Goal: Task Accomplishment & Management: Use online tool/utility

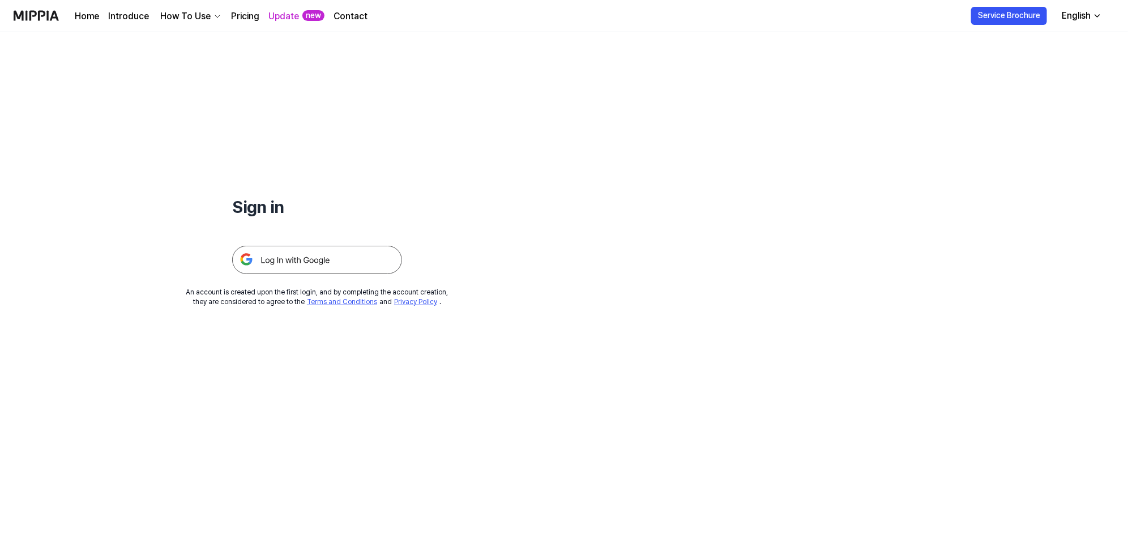
click at [28, 17] on img at bounding box center [36, 15] width 45 height 31
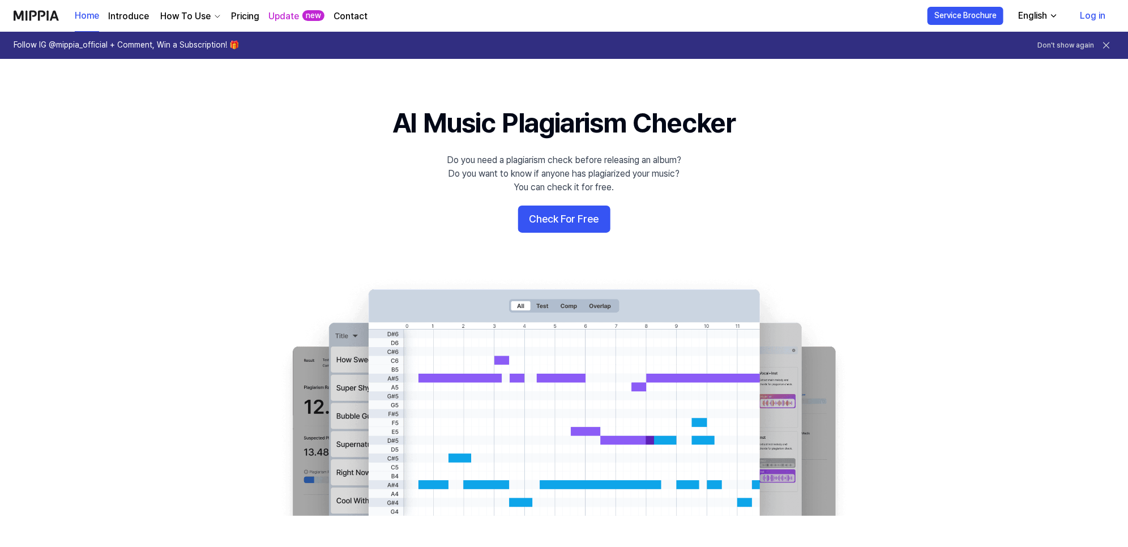
click at [1094, 12] on link "Log in" at bounding box center [1093, 16] width 44 height 32
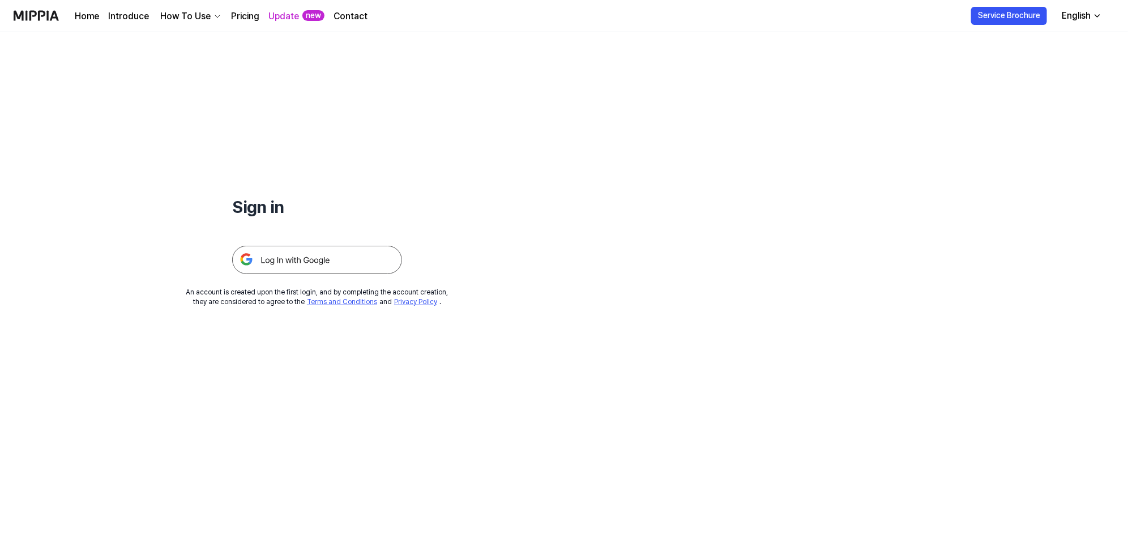
click at [1076, 18] on div "English" at bounding box center [1075, 16] width 33 height 14
click at [273, 259] on img at bounding box center [317, 260] width 170 height 28
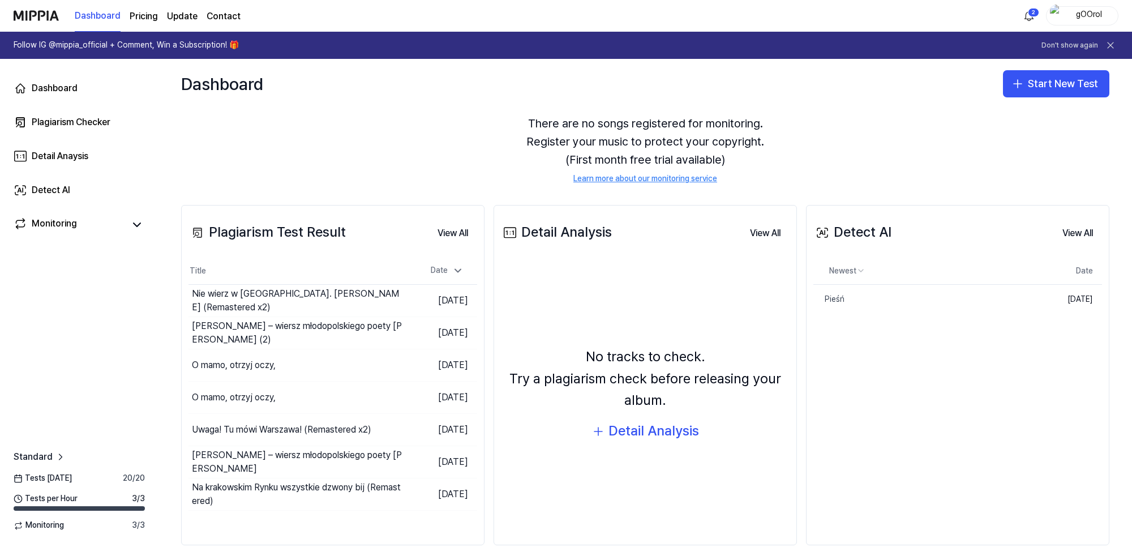
scroll to position [58, 0]
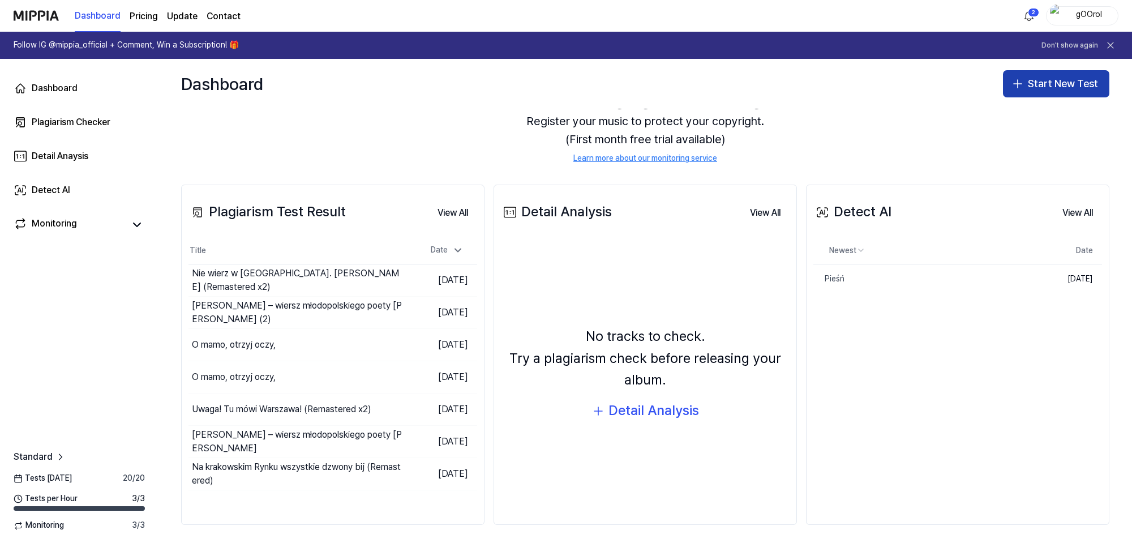
click at [1063, 86] on button "Start New Test" at bounding box center [1056, 83] width 106 height 27
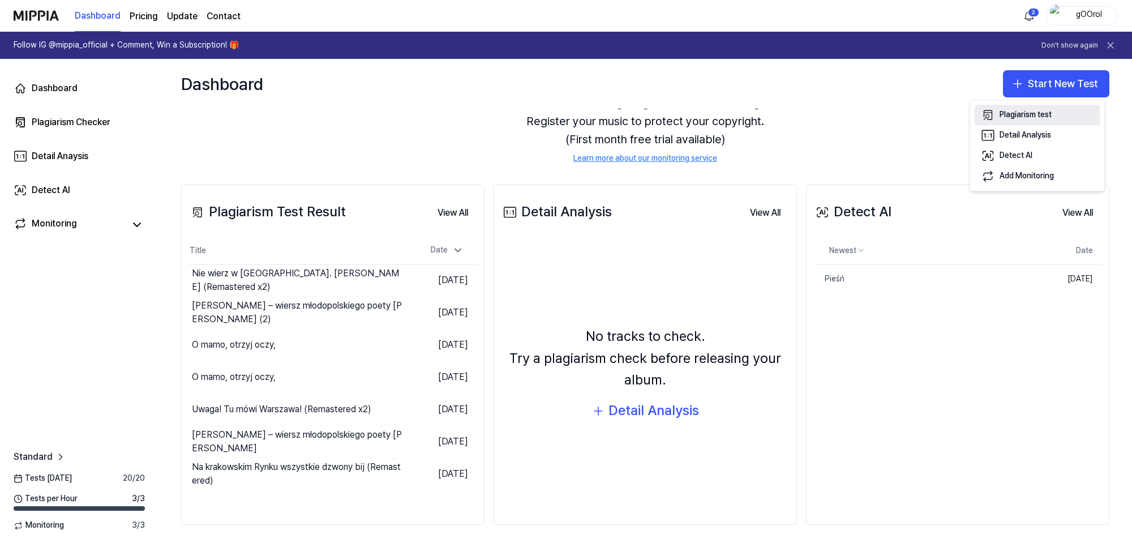
click at [1029, 112] on div "Plagiarism test" at bounding box center [1026, 114] width 52 height 11
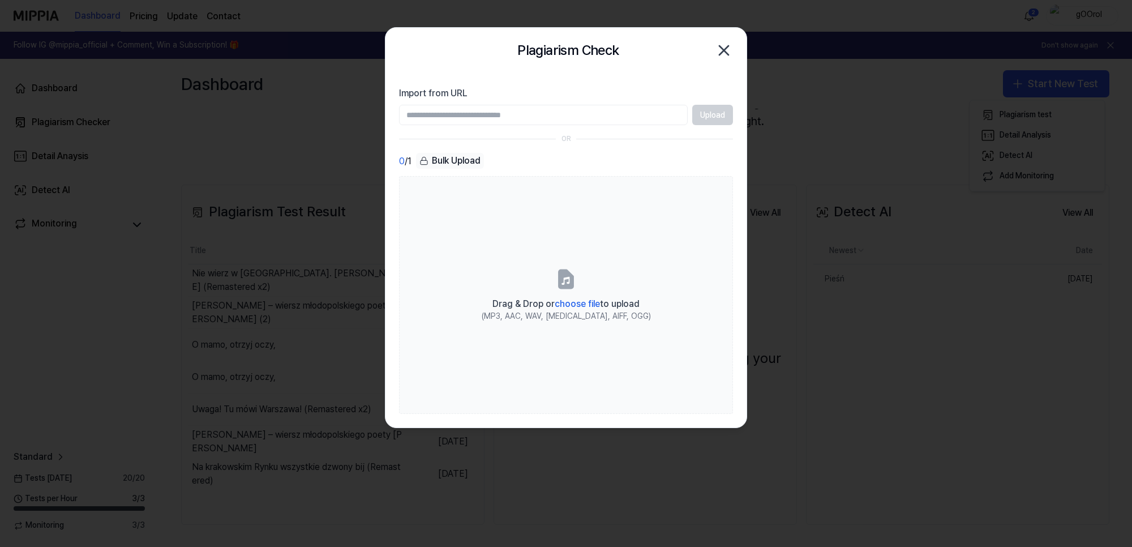
click at [716, 115] on div "Upload" at bounding box center [566, 115] width 334 height 20
click at [712, 114] on div "Upload" at bounding box center [566, 115] width 334 height 20
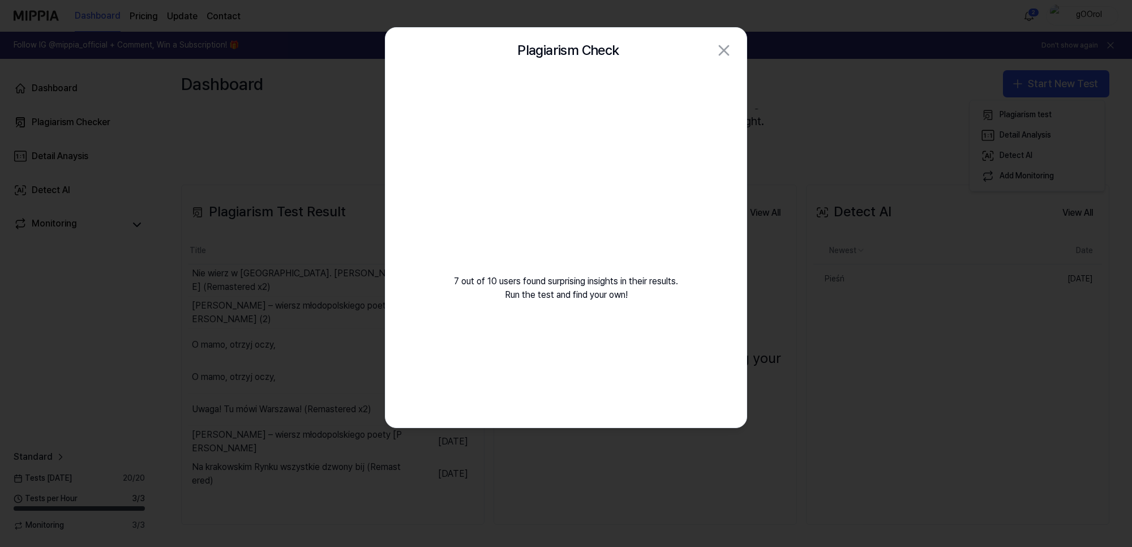
click at [278, 162] on div at bounding box center [566, 273] width 1132 height 547
click at [119, 313] on div at bounding box center [566, 273] width 1132 height 547
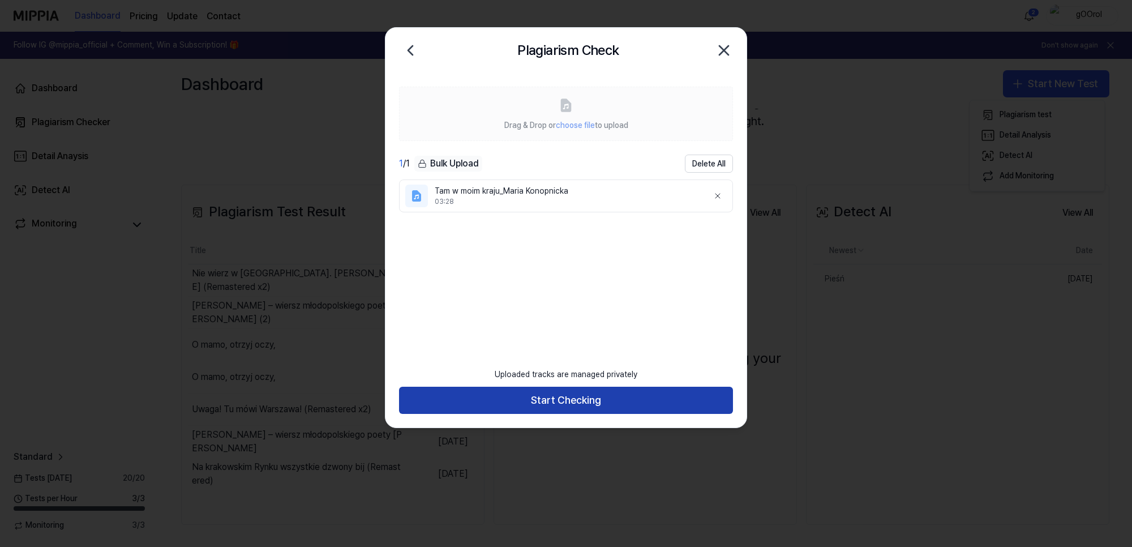
click at [565, 403] on button "Start Checking" at bounding box center [566, 400] width 334 height 27
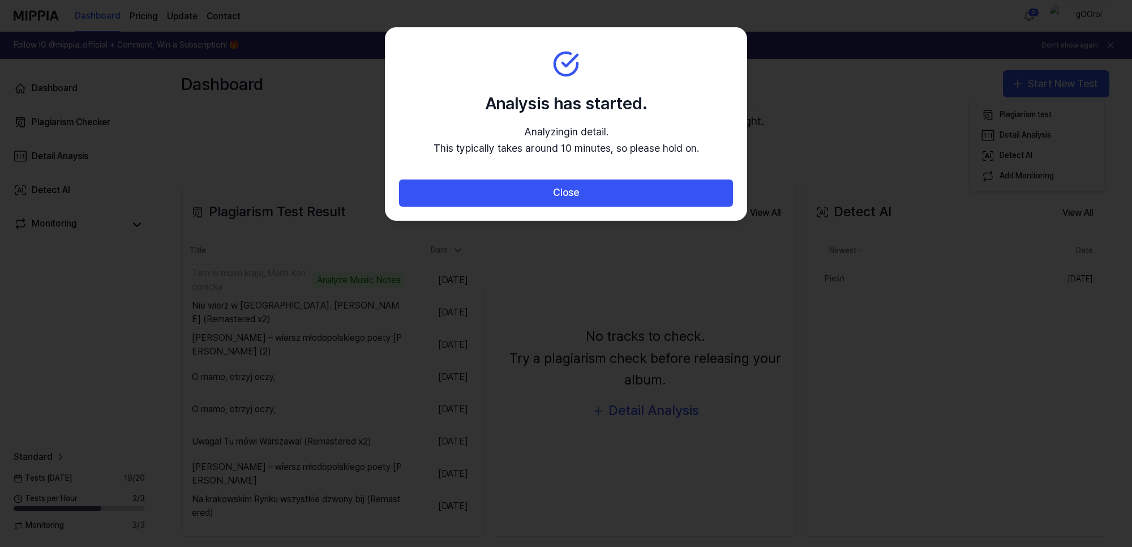
click at [281, 144] on div at bounding box center [566, 273] width 1132 height 547
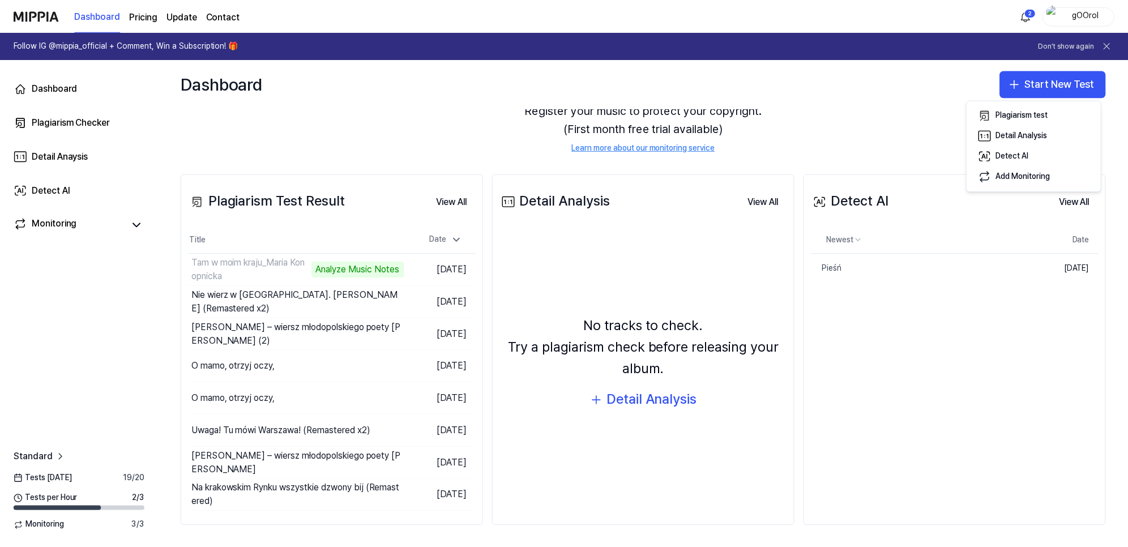
scroll to position [71, 0]
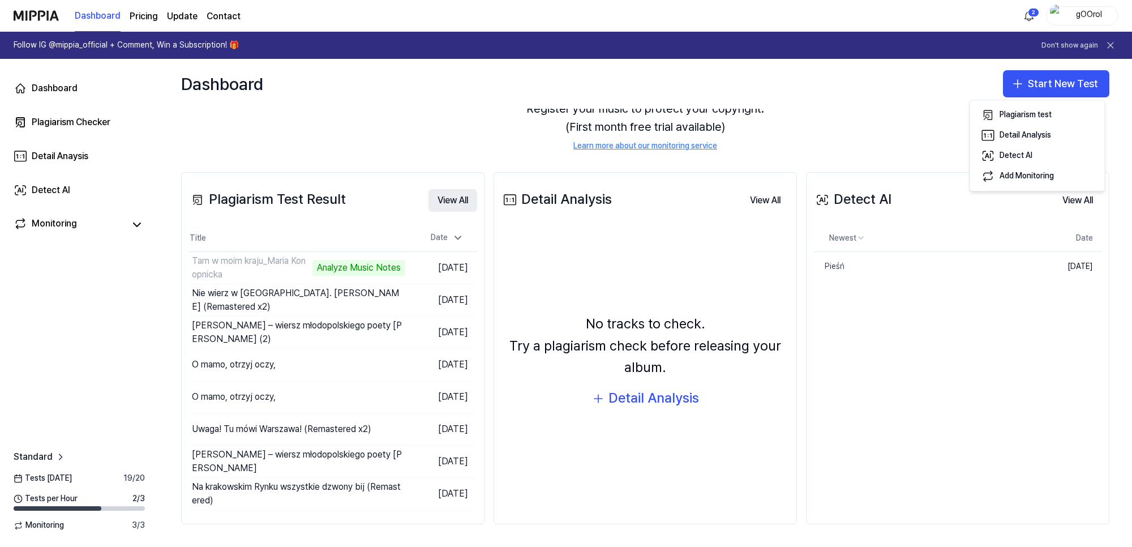
click at [454, 195] on button "View All" at bounding box center [453, 200] width 49 height 23
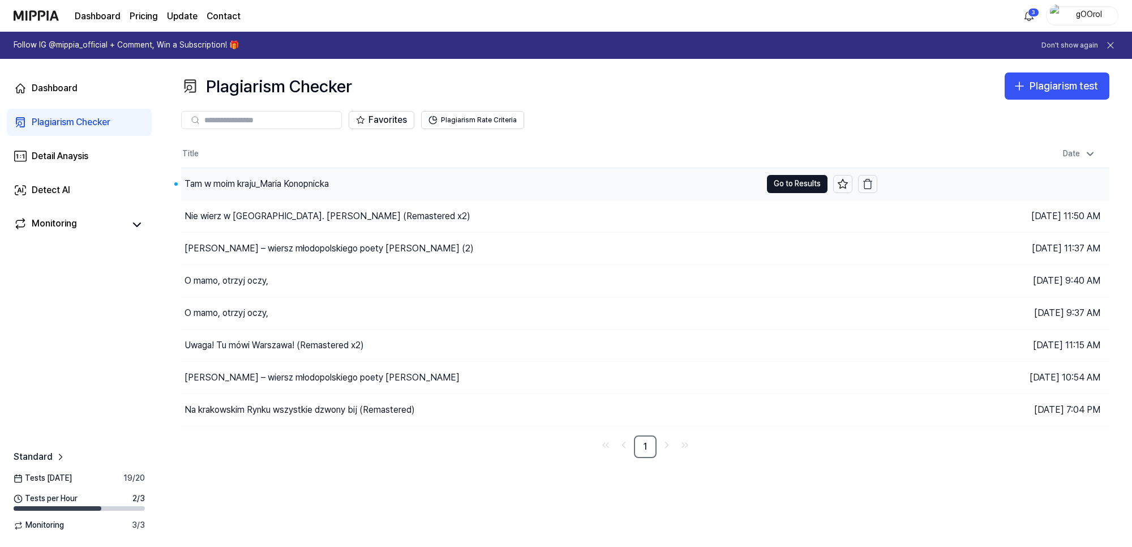
click at [294, 181] on div "Tam w moim kraju_Maria Konopnicka" at bounding box center [257, 184] width 144 height 14
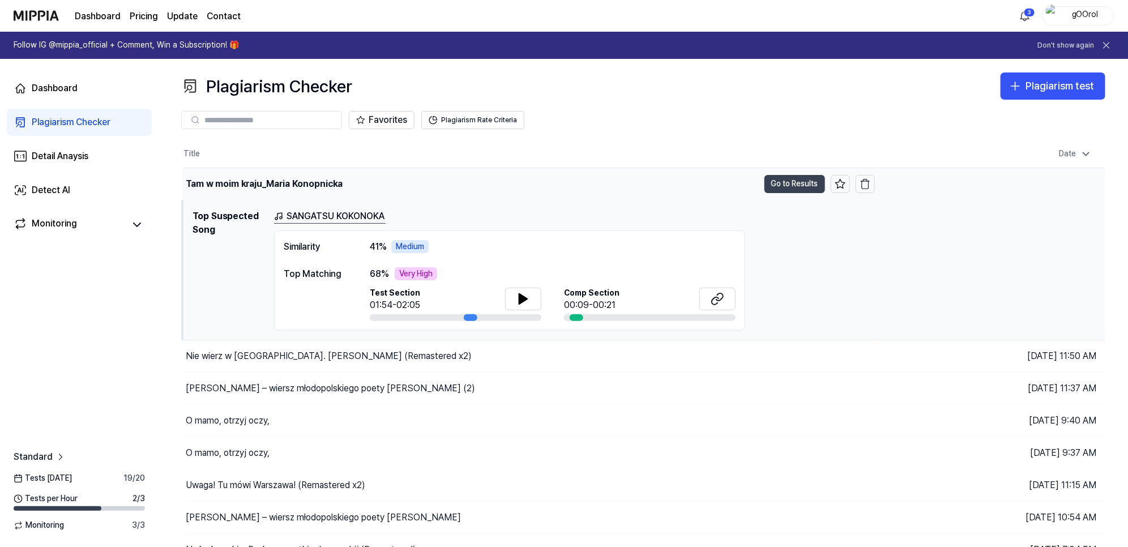
click at [779, 183] on button "Go to Results" at bounding box center [794, 184] width 61 height 18
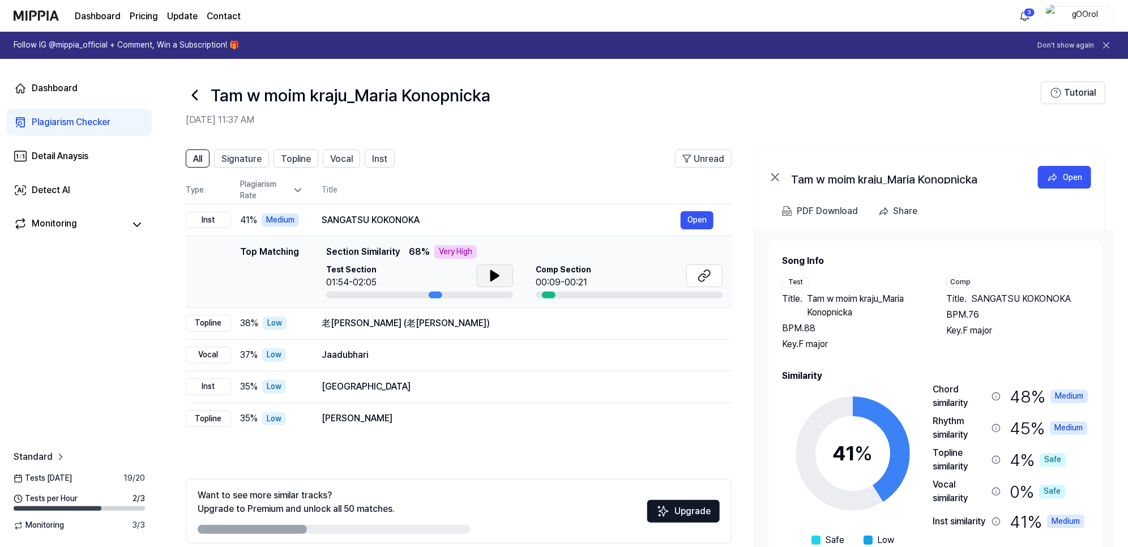
click at [490, 277] on icon at bounding box center [495, 276] width 14 height 14
click at [491, 277] on icon at bounding box center [492, 275] width 2 height 9
click at [709, 269] on icon at bounding box center [704, 276] width 14 height 14
click at [134, 226] on icon at bounding box center [137, 225] width 14 height 14
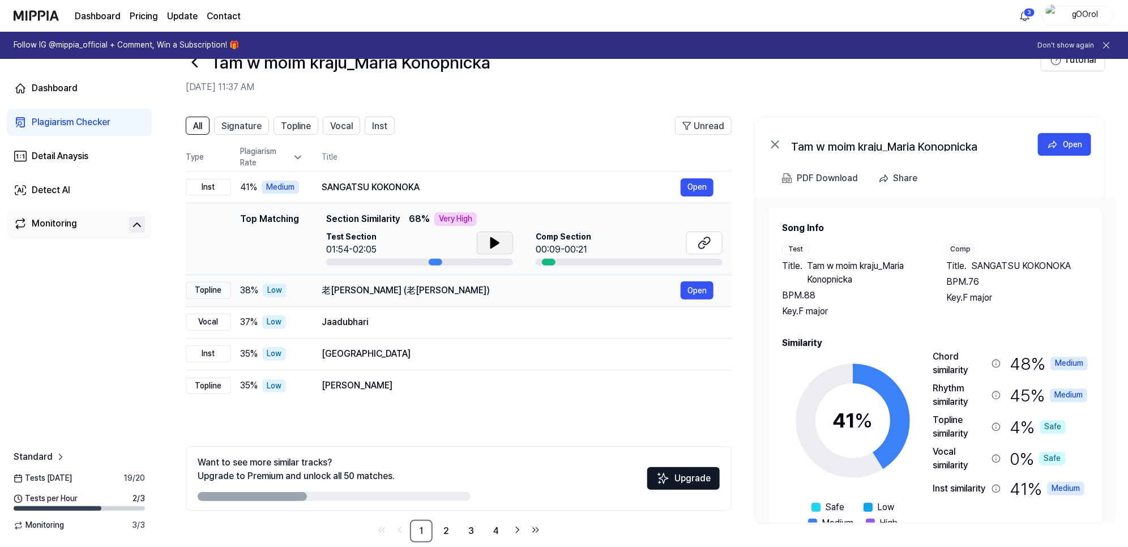
scroll to position [51, 0]
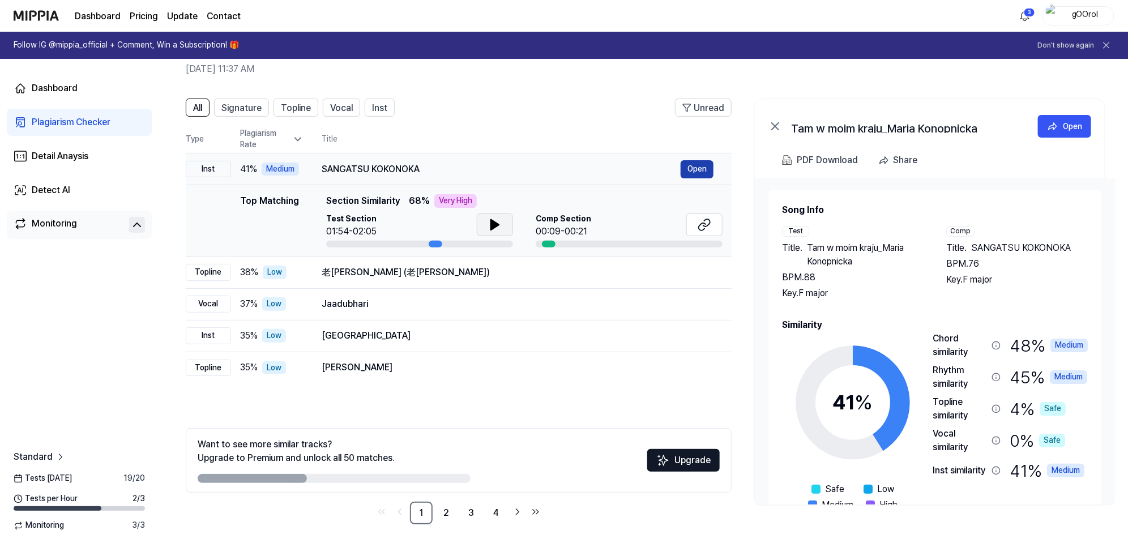
click at [696, 168] on button "Open" at bounding box center [696, 169] width 33 height 18
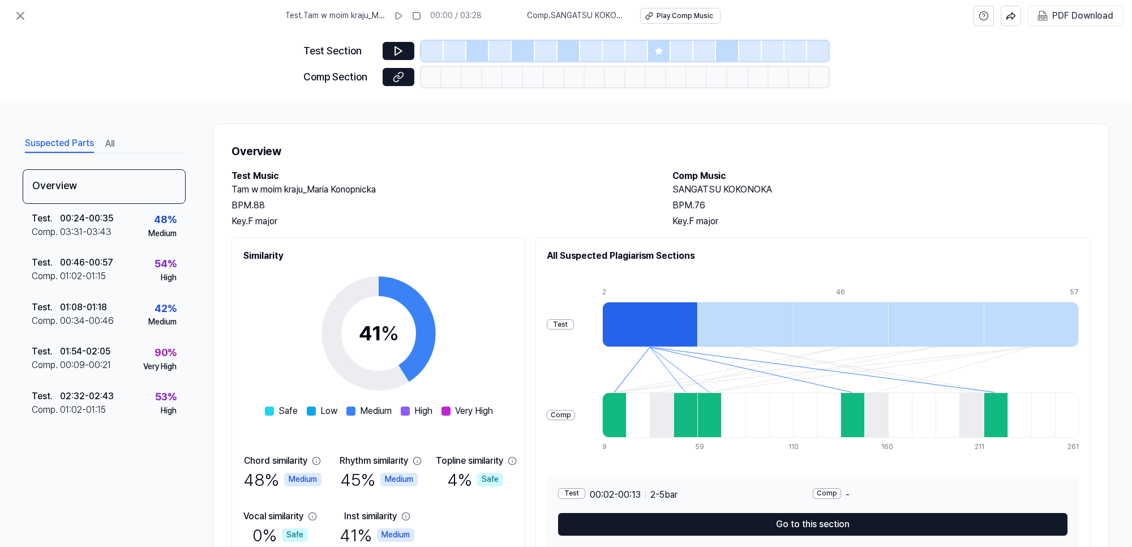
scroll to position [53, 0]
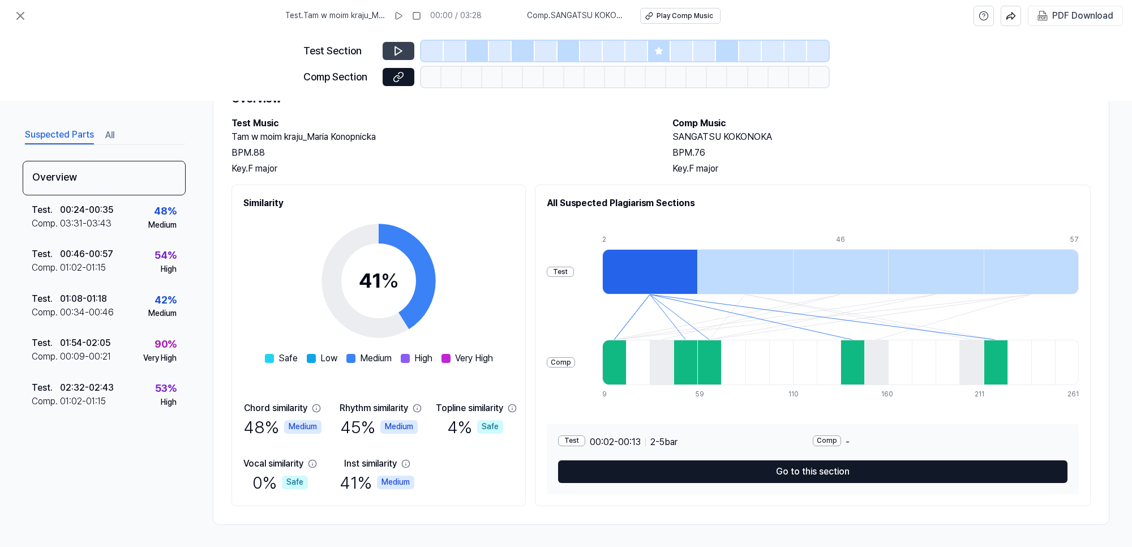
click at [396, 52] on icon at bounding box center [398, 50] width 11 height 11
click at [658, 54] on icon at bounding box center [658, 50] width 9 height 9
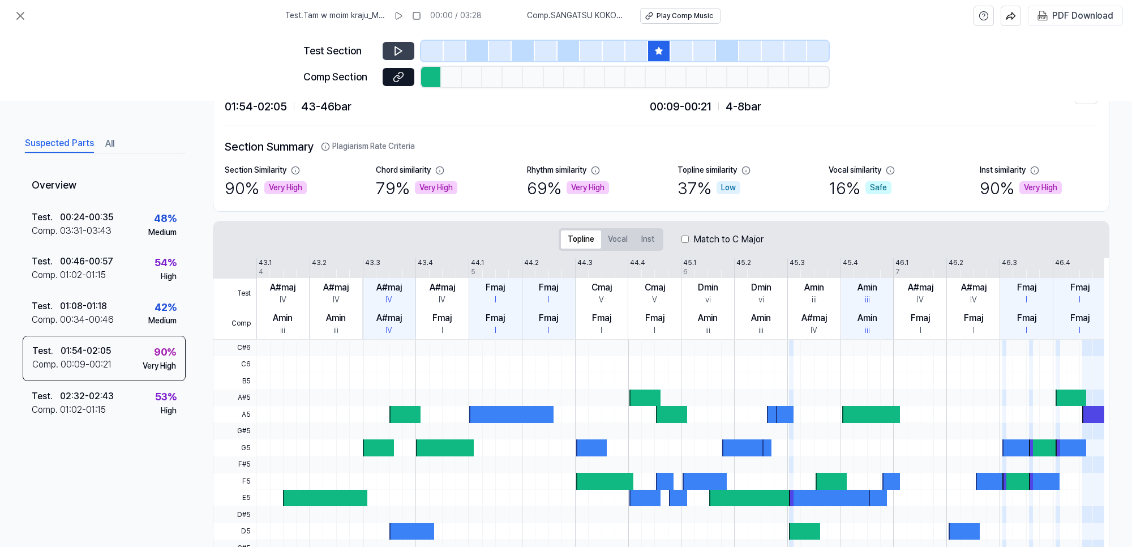
click at [396, 46] on icon at bounding box center [398, 50] width 11 height 11
click at [397, 50] on icon at bounding box center [397, 50] width 2 height 7
click at [397, 74] on icon at bounding box center [398, 76] width 11 height 11
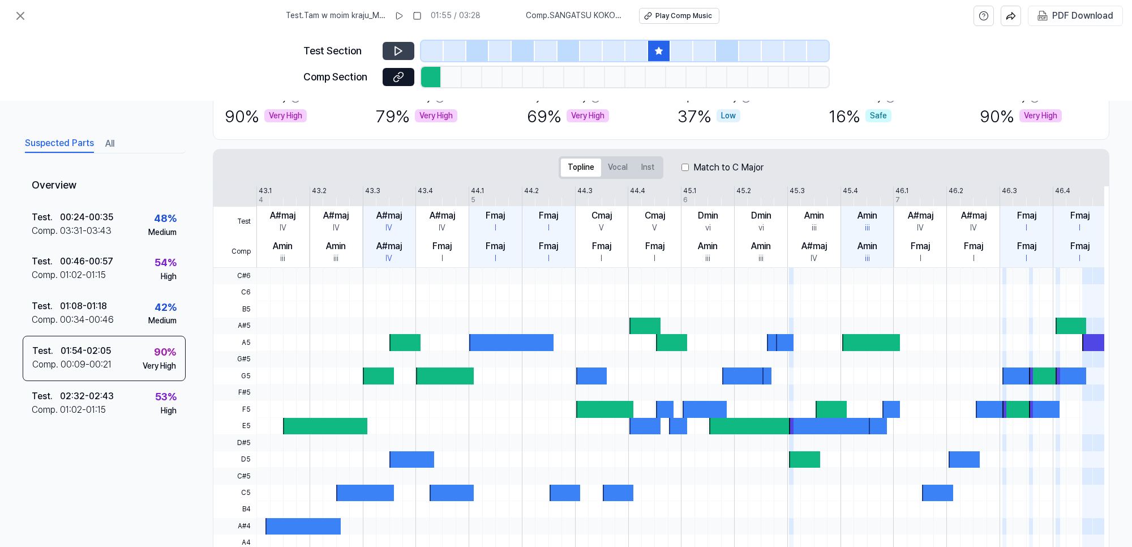
scroll to position [186, 0]
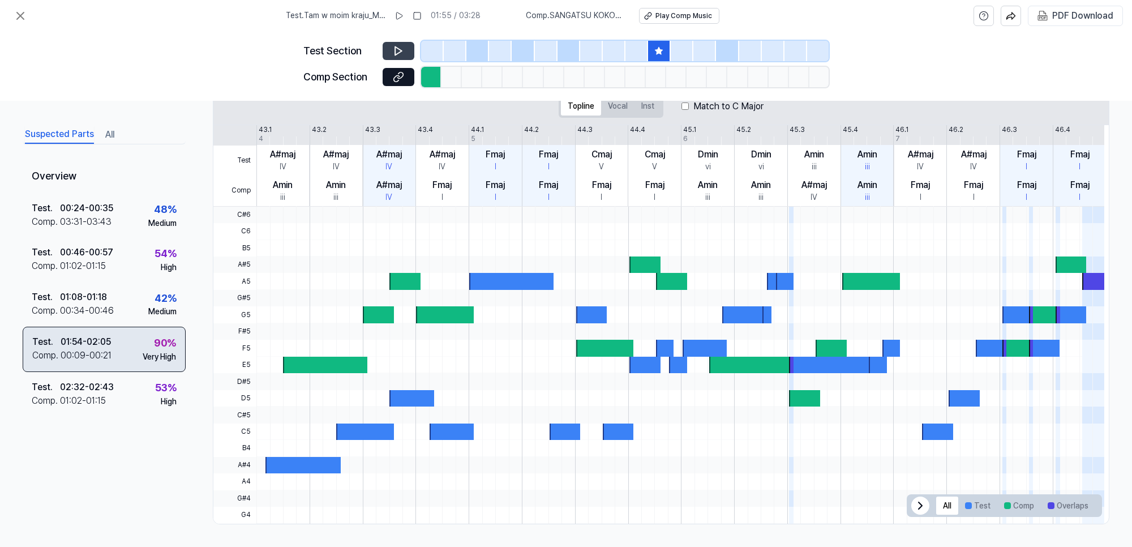
click at [109, 354] on div "00:09 - 00:21" at bounding box center [86, 356] width 51 height 14
click at [414, 52] on button at bounding box center [399, 51] width 32 height 18
click at [403, 49] on icon at bounding box center [398, 50] width 11 height 11
click at [400, 74] on icon at bounding box center [398, 76] width 11 height 11
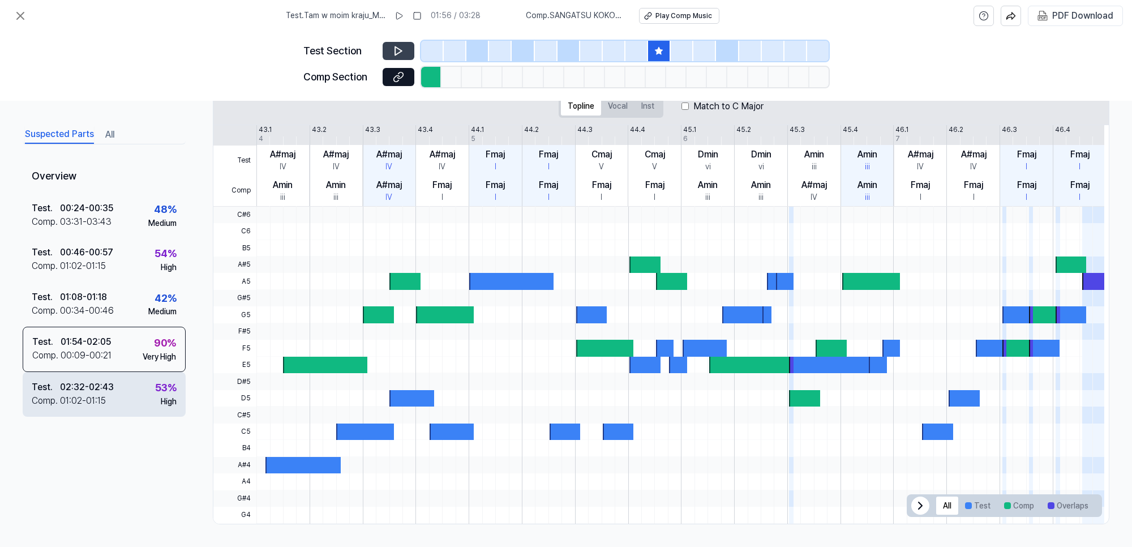
click at [97, 393] on div "01:02 - 01:15" at bounding box center [83, 400] width 46 height 14
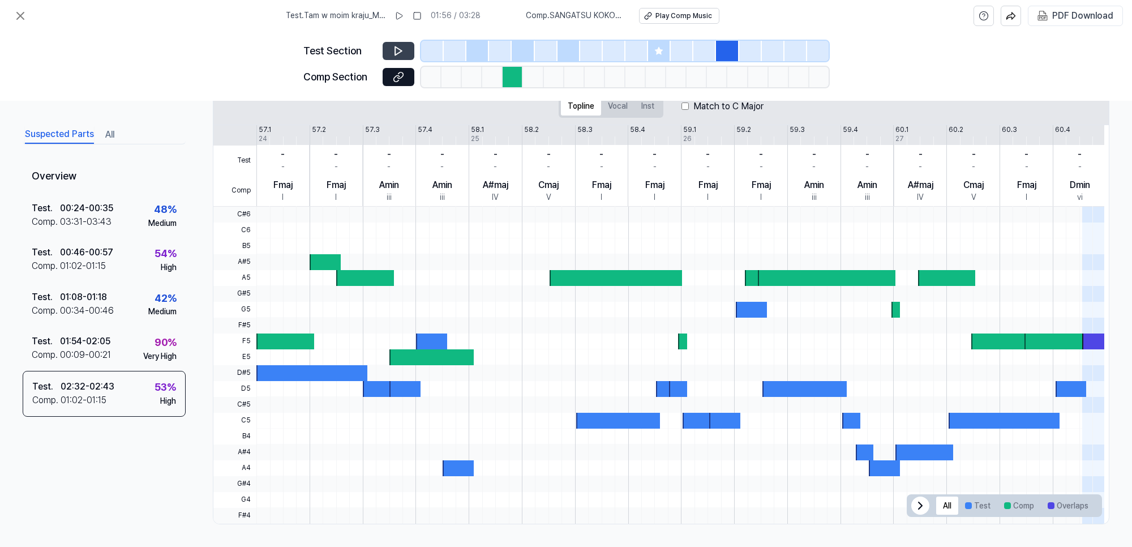
click at [471, 55] on div at bounding box center [477, 51] width 23 height 20
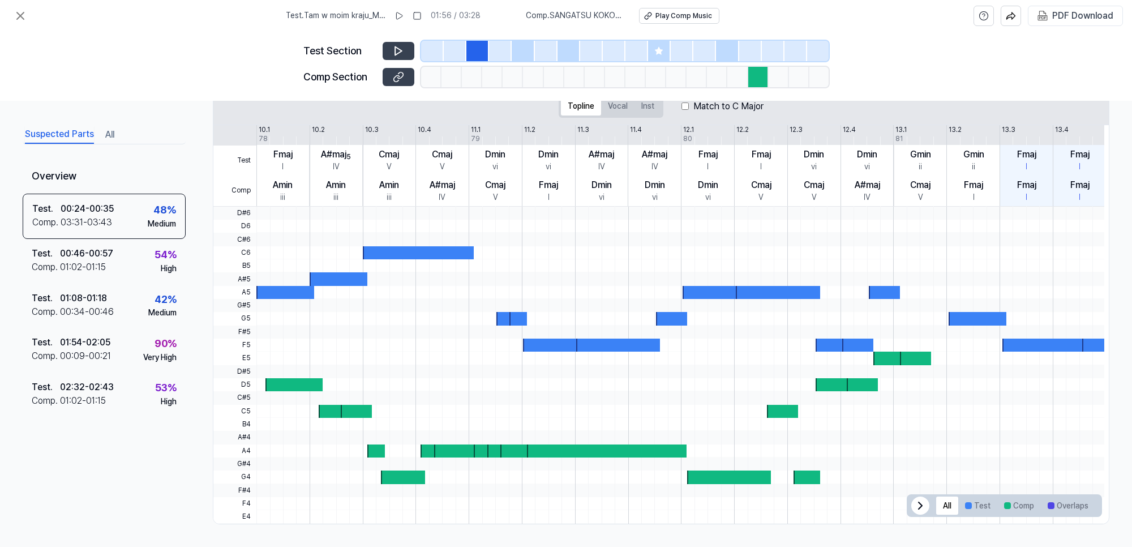
click at [402, 82] on icon at bounding box center [398, 76] width 11 height 11
click at [403, 45] on icon at bounding box center [398, 50] width 11 height 11
click at [397, 52] on icon at bounding box center [397, 50] width 2 height 7
click at [521, 51] on div at bounding box center [523, 51] width 23 height 20
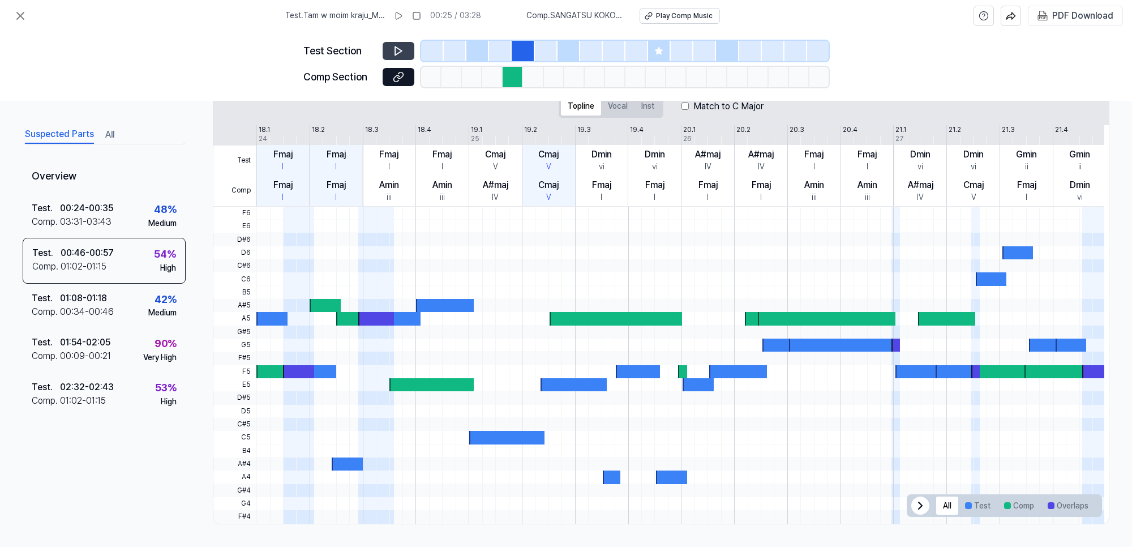
click at [400, 52] on icon at bounding box center [398, 51] width 7 height 8
click at [397, 49] on icon at bounding box center [398, 50] width 11 height 11
click at [399, 75] on icon at bounding box center [397, 78] width 6 height 6
click at [395, 49] on icon at bounding box center [398, 50] width 11 height 11
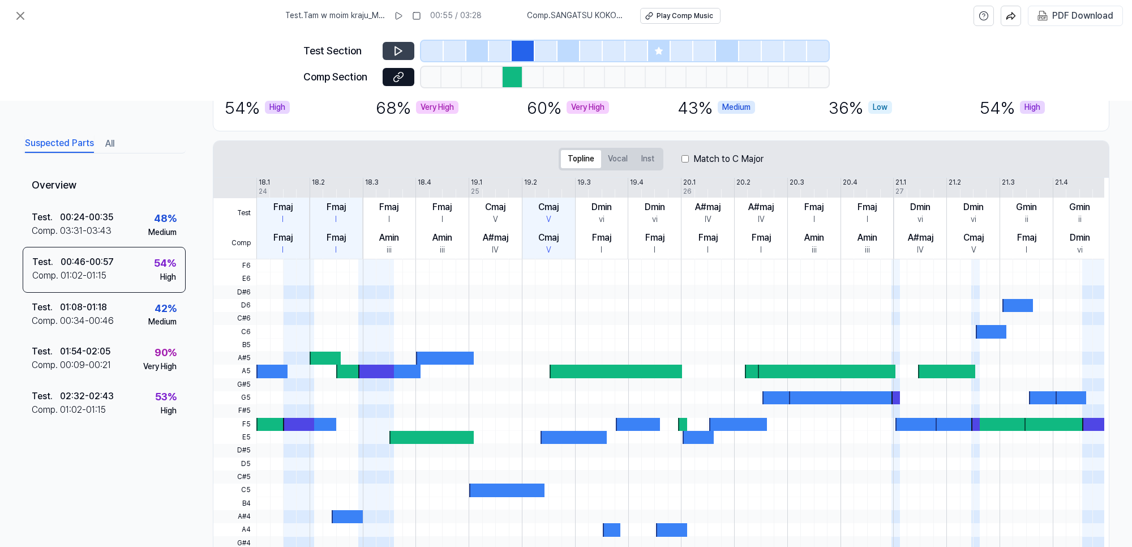
scroll to position [0, 0]
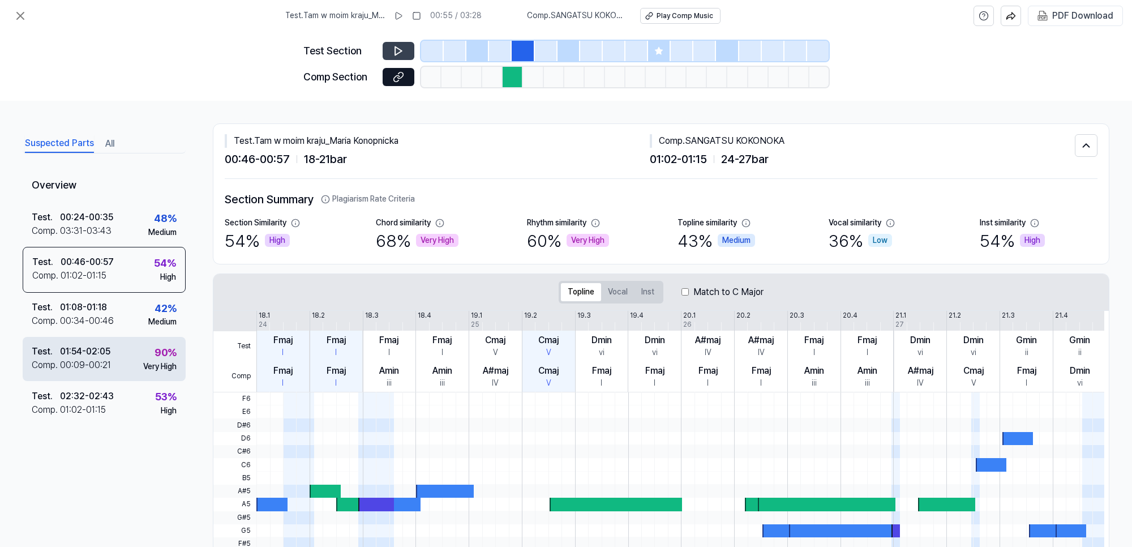
click at [91, 357] on div "01:54 - 02:05" at bounding box center [85, 352] width 50 height 14
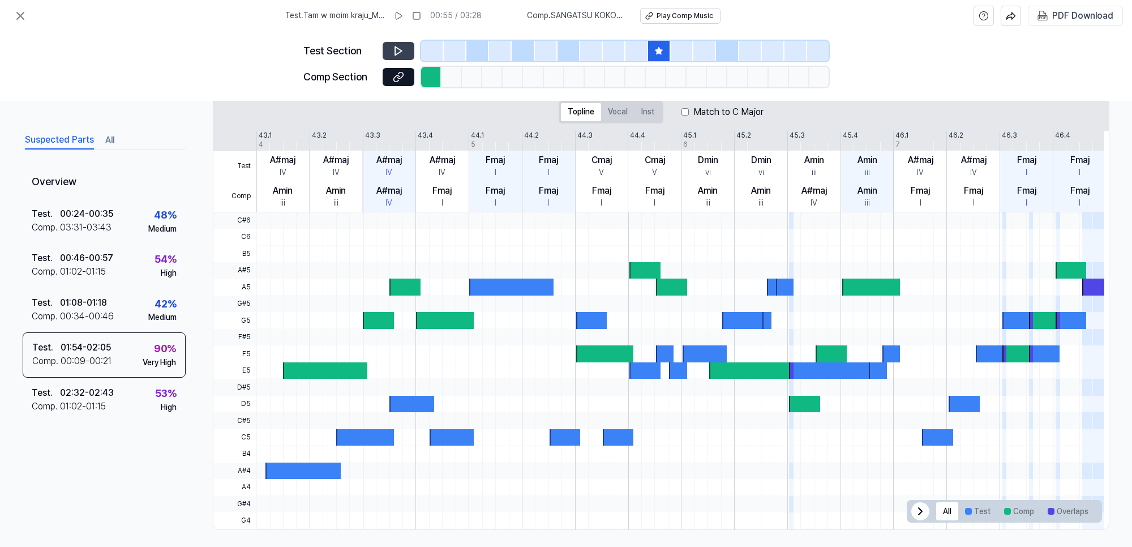
scroll to position [186, 0]
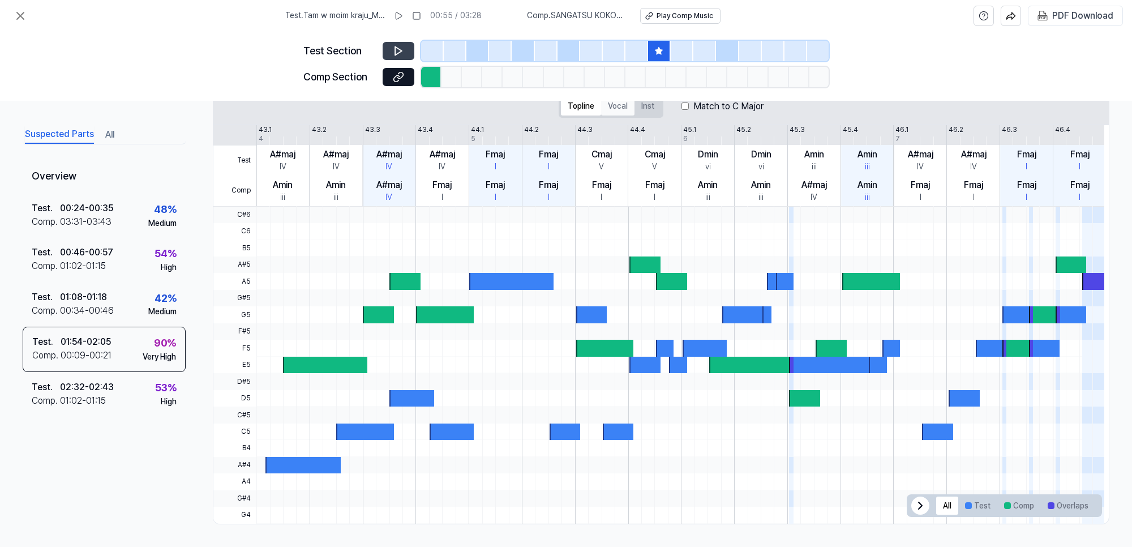
click at [611, 102] on button "Vocal" at bounding box center [617, 106] width 33 height 18
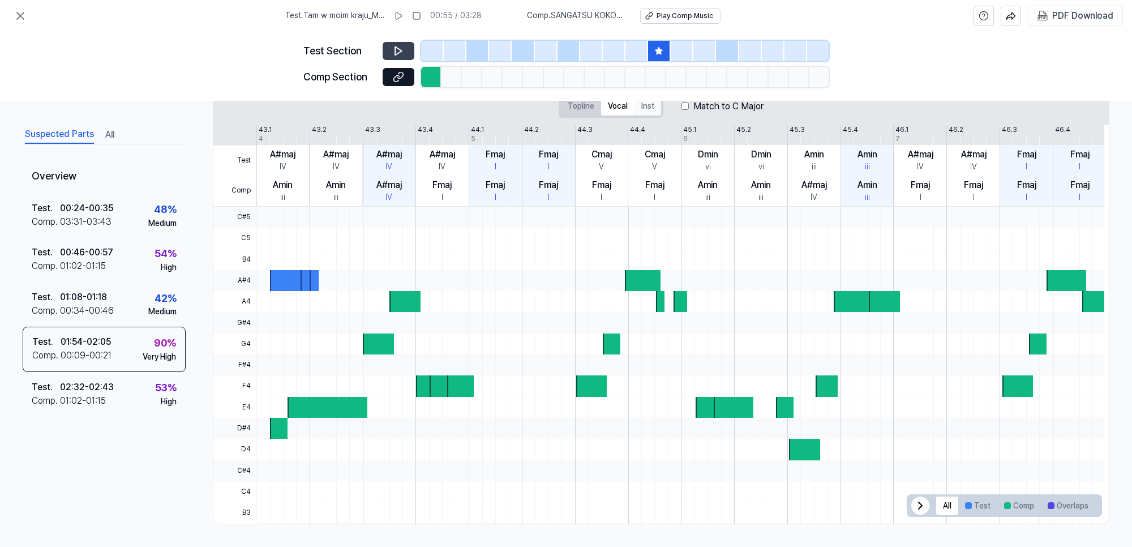
click at [641, 109] on button "Inst" at bounding box center [648, 106] width 27 height 18
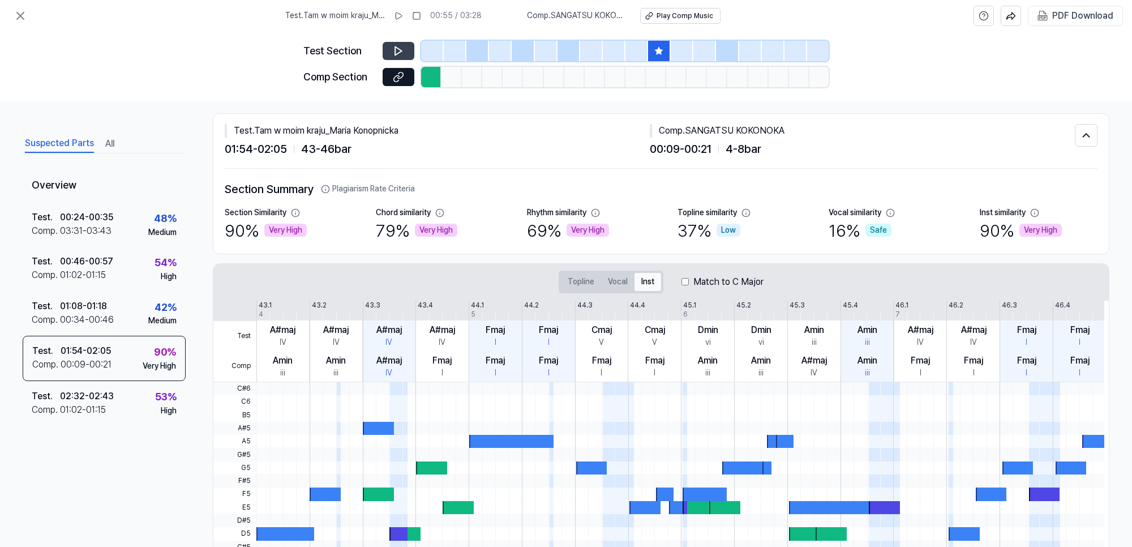
scroll to position [0, 0]
